Goal: Task Accomplishment & Management: Use online tool/utility

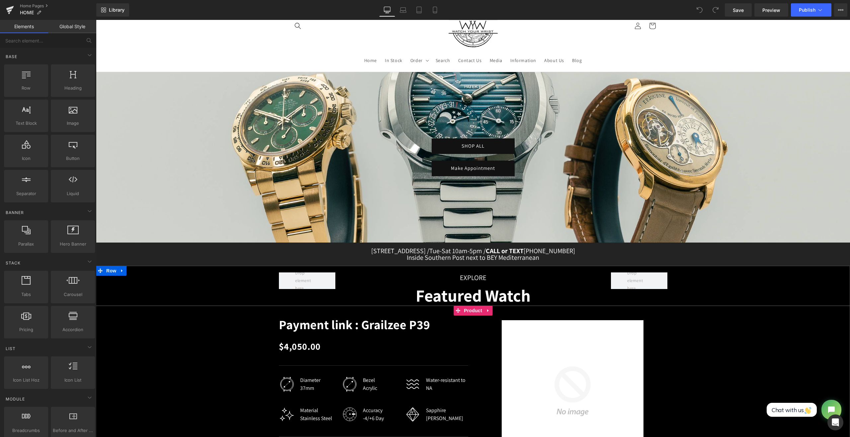
scroll to position [166, 0]
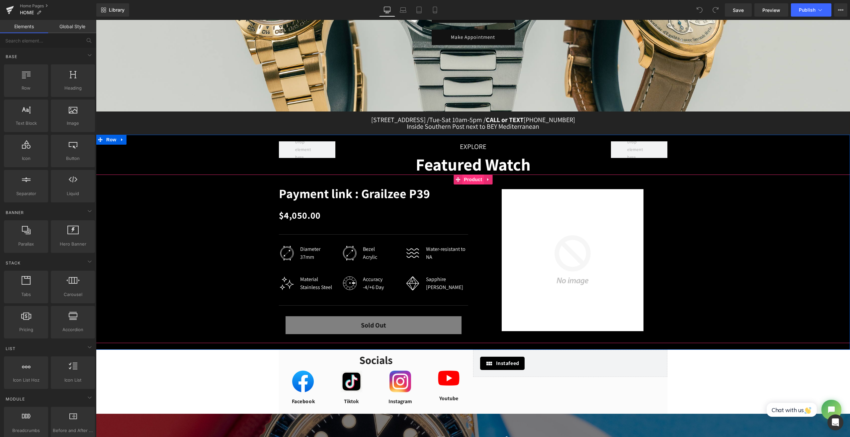
click at [473, 180] on span "Product" at bounding box center [473, 180] width 22 height 10
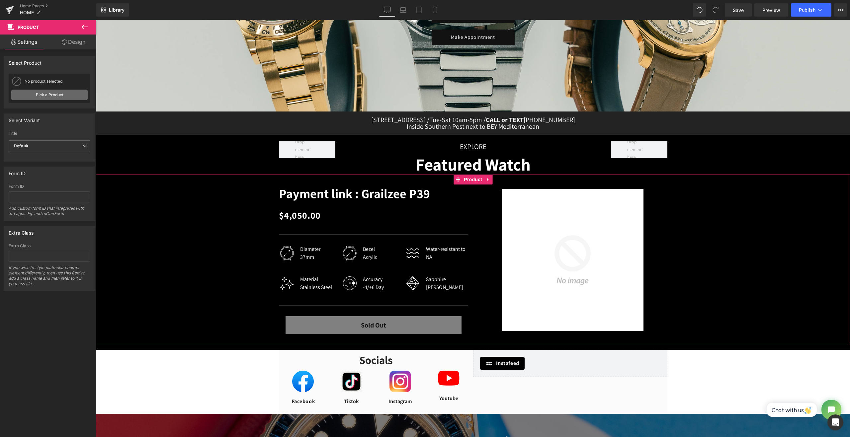
click at [43, 96] on link "Pick a Product" at bounding box center [49, 95] width 76 height 11
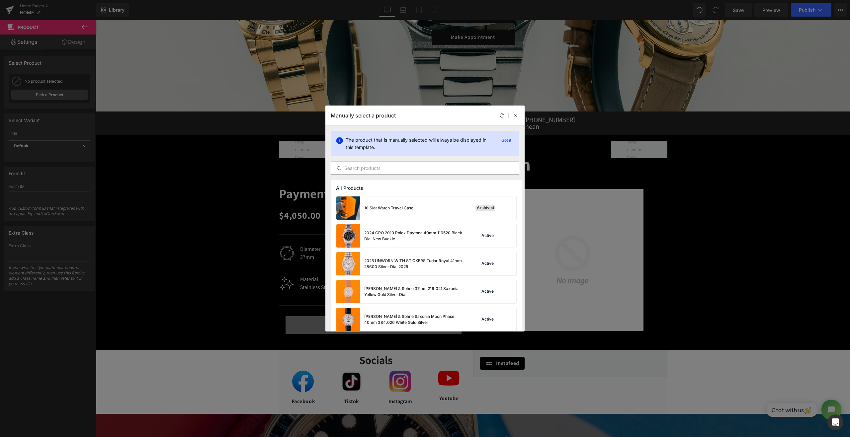
click at [414, 170] on input "text" at bounding box center [425, 168] width 188 height 8
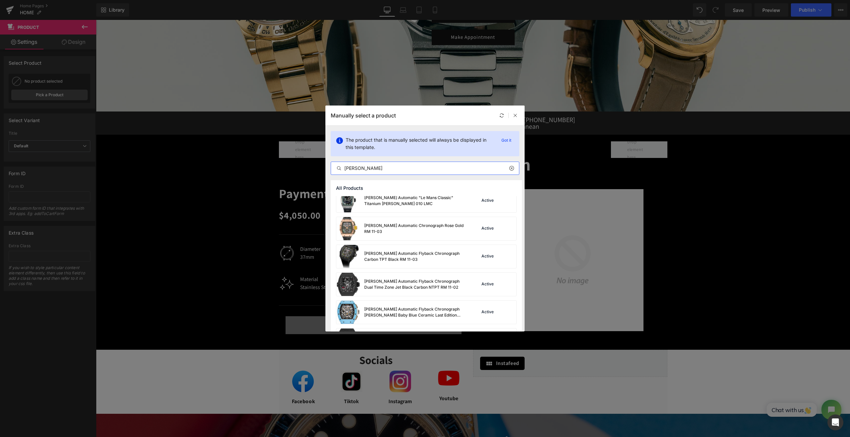
scroll to position [64, 0]
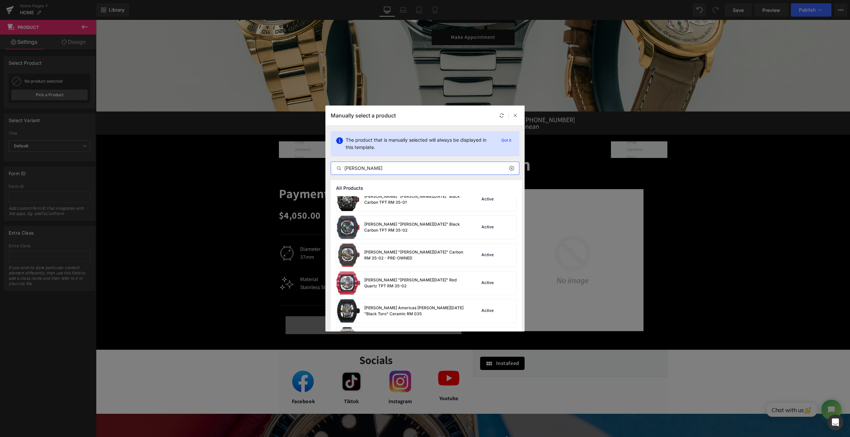
click at [374, 169] on input "[PERSON_NAME]" at bounding box center [425, 168] width 188 height 8
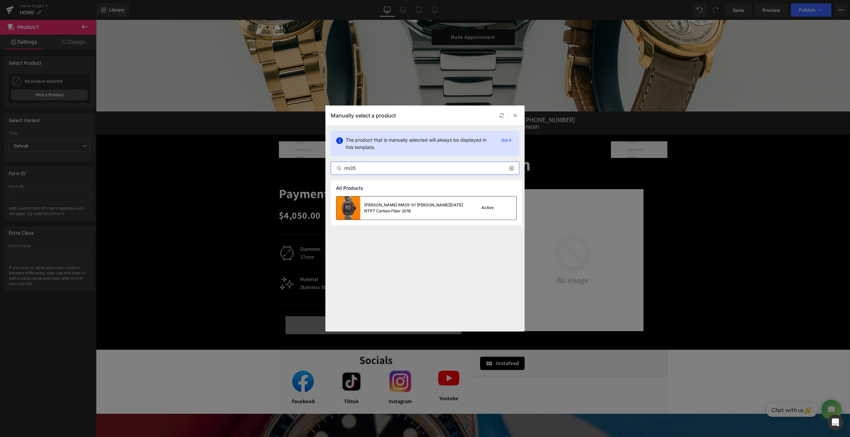
type input "rm35"
click at [374, 203] on div "[PERSON_NAME] RM35-01 [PERSON_NAME][DATE] NTPT Carbon Fiber 2016" at bounding box center [414, 208] width 100 height 12
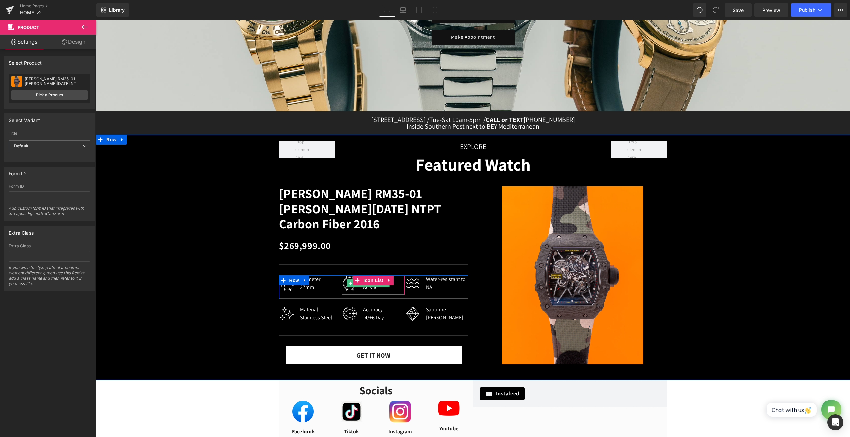
click at [366, 283] on div "Acrylic" at bounding box center [370, 287] width 14 height 8
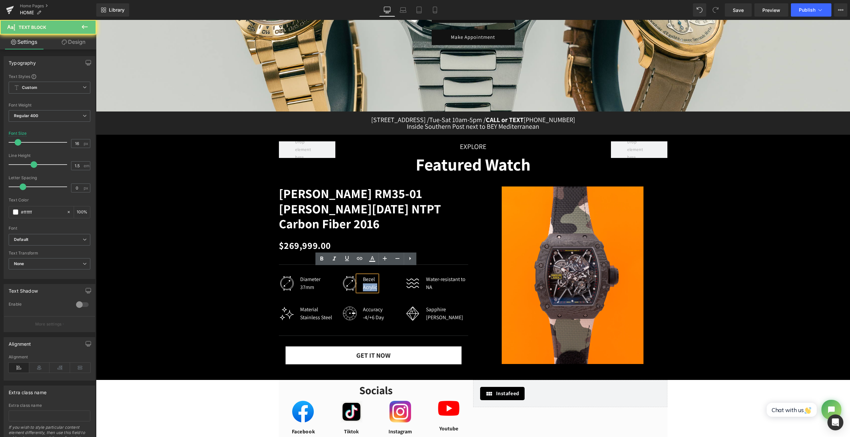
click at [366, 283] on div "Acrylic" at bounding box center [370, 287] width 14 height 8
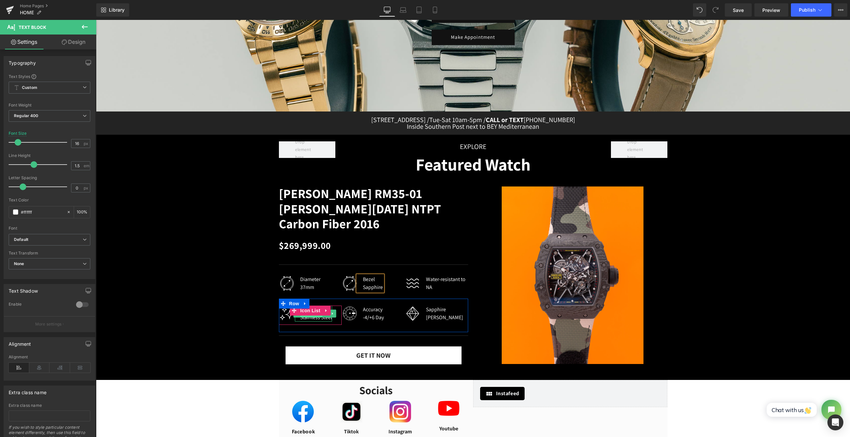
click at [309, 310] on span "Text Block" at bounding box center [311, 314] width 22 height 8
click at [309, 314] on div "Stainless Steel" at bounding box center [316, 318] width 32 height 8
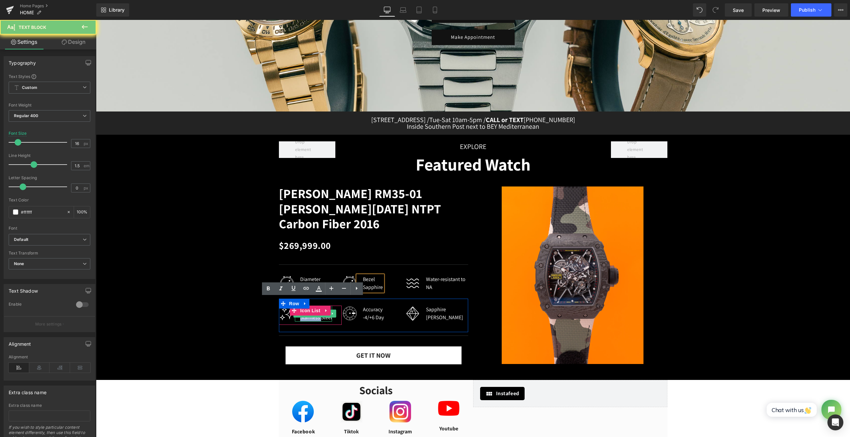
click at [309, 314] on div "Stainless Steel" at bounding box center [316, 318] width 32 height 8
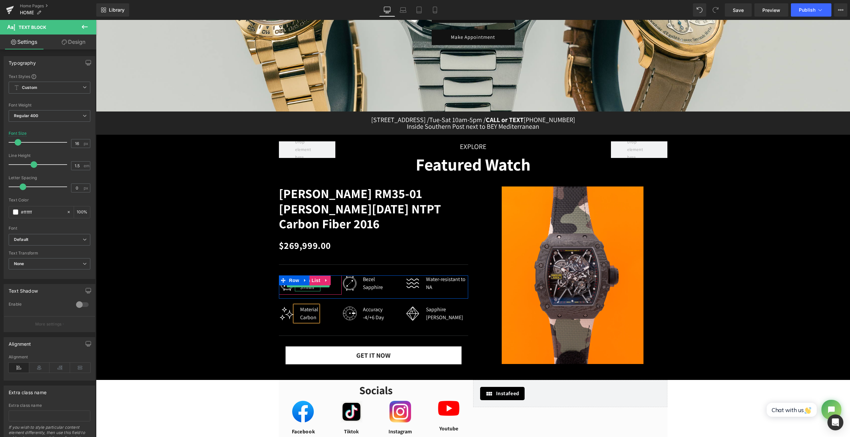
click at [305, 283] on div "37mm" at bounding box center [310, 287] width 20 height 8
click at [301, 283] on div "37mm" at bounding box center [310, 287] width 20 height 8
click at [366, 283] on div "Sapphire" at bounding box center [373, 287] width 20 height 8
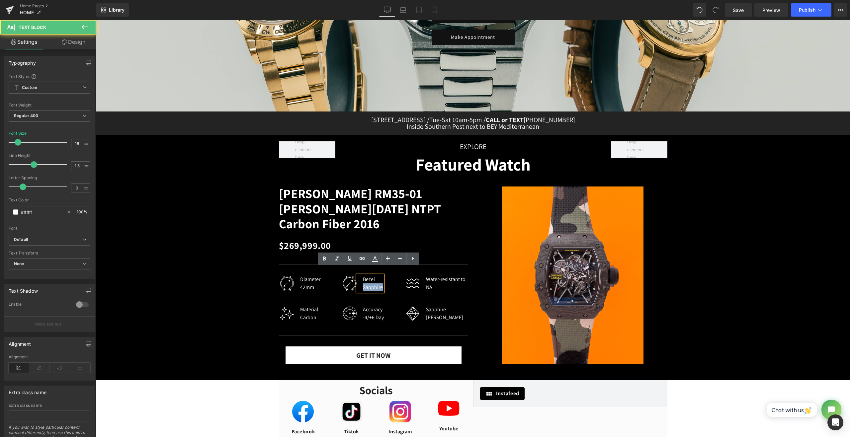
click at [366, 283] on div "Sapphire" at bounding box center [373, 287] width 20 height 8
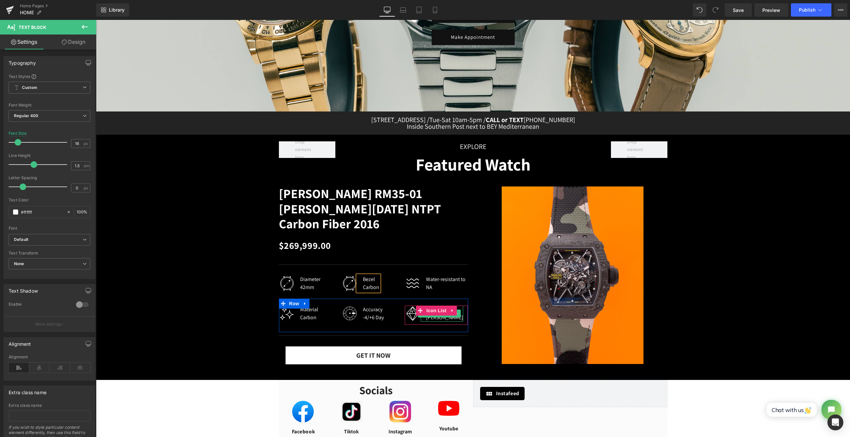
click at [437, 310] on span "Text Block" at bounding box center [436, 314] width 22 height 8
click at [435, 314] on div "[PERSON_NAME]" at bounding box center [444, 318] width 37 height 8
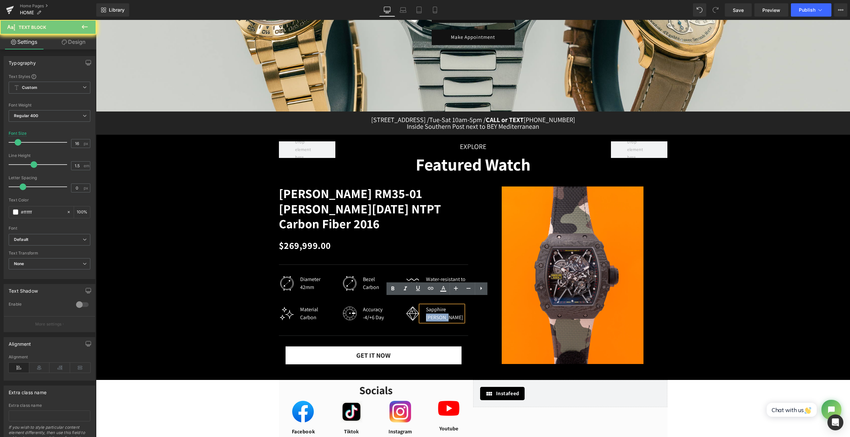
click at [435, 314] on div "[PERSON_NAME]" at bounding box center [444, 318] width 37 height 8
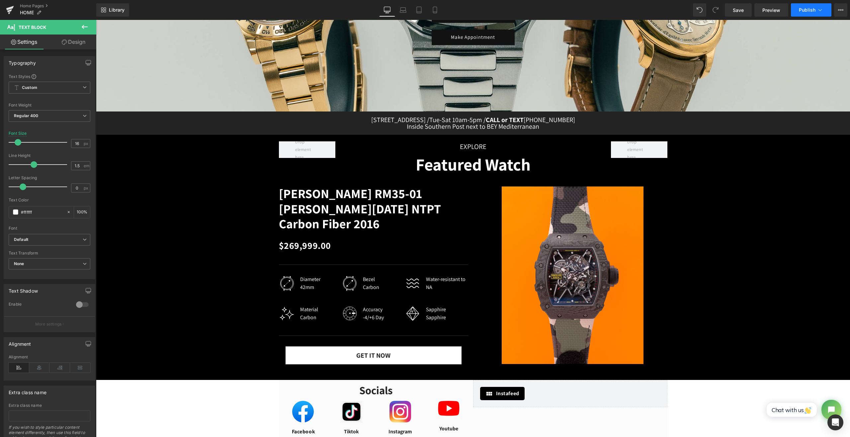
click at [803, 6] on button "Publish" at bounding box center [811, 9] width 40 height 13
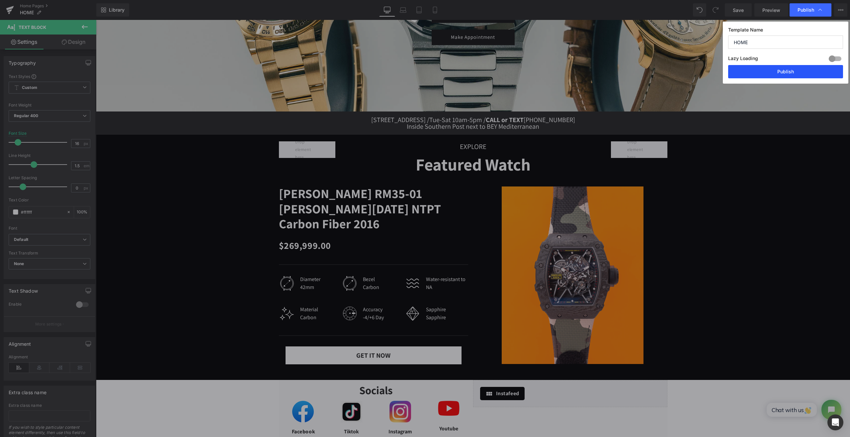
click at [765, 68] on button "Publish" at bounding box center [785, 71] width 115 height 13
